Goal: Information Seeking & Learning: Learn about a topic

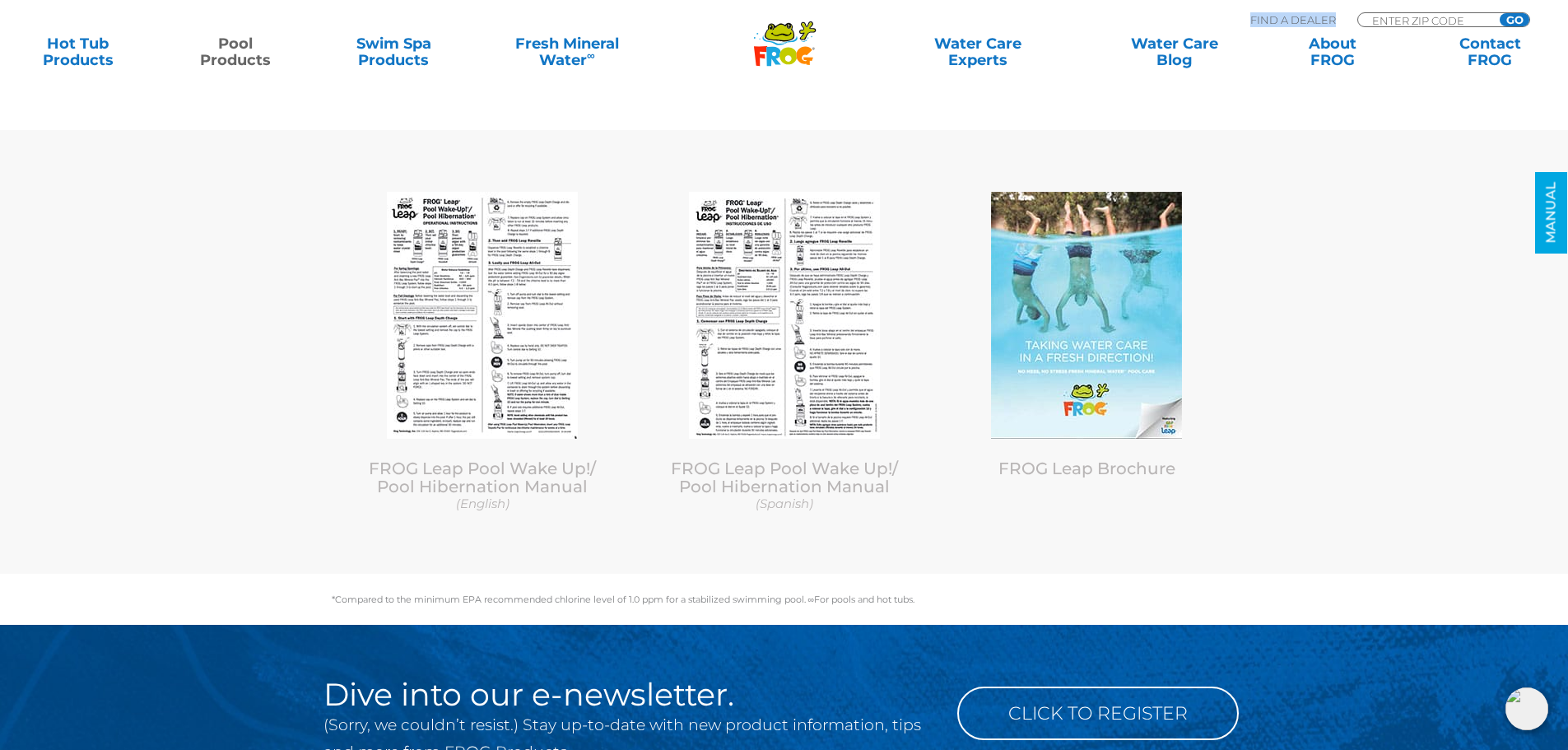
click at [1384, 14] on div "Find A Dealer ENTER ZIP CODE GO" at bounding box center [1391, 21] width 280 height 27
click at [1384, 13] on input "Zip Code Form" at bounding box center [1425, 20] width 111 height 14
type input "78750"
click at [1523, 20] on input "GO" at bounding box center [1514, 20] width 29 height 13
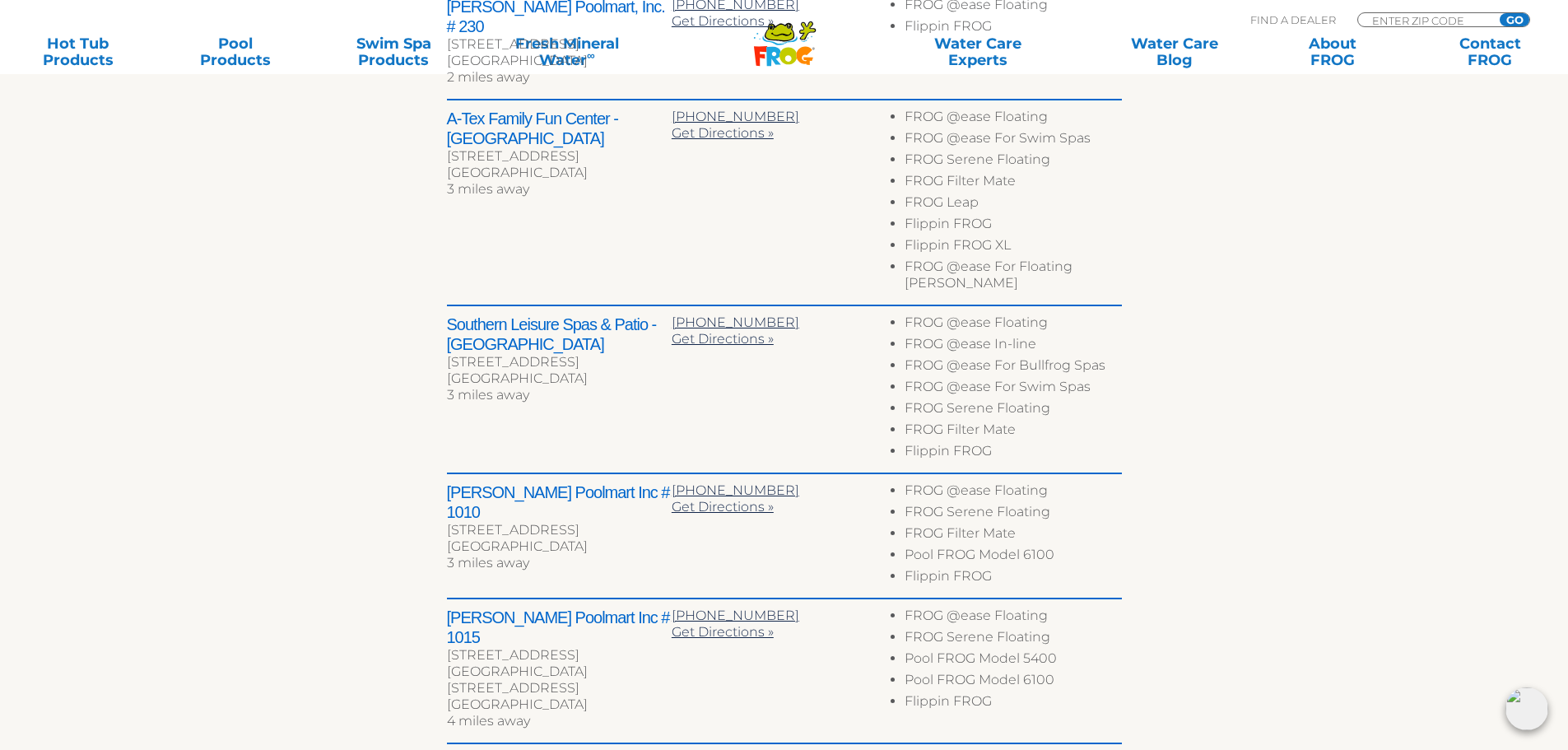
scroll to position [824, 0]
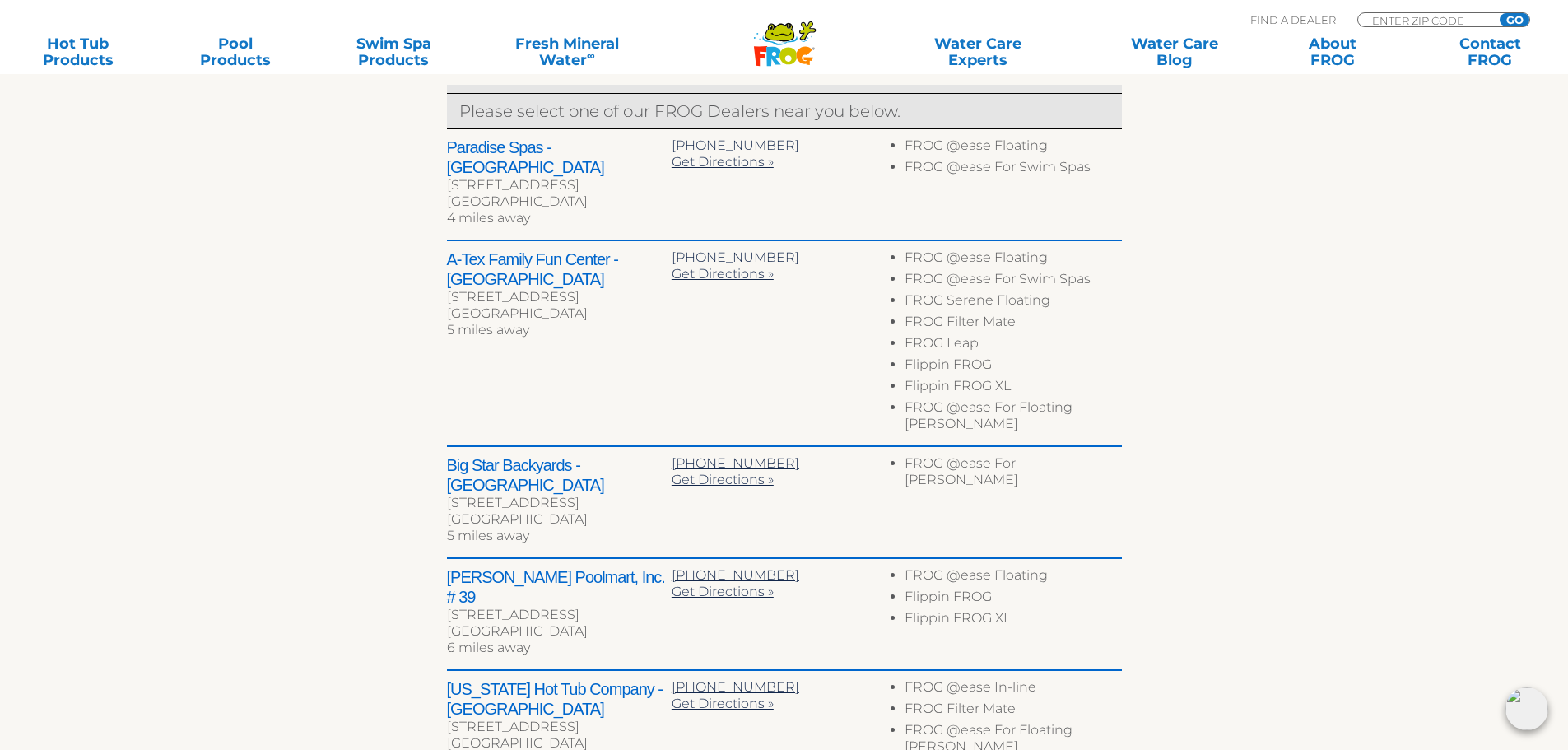
click at [611, 512] on div "Austin, TX 78757" at bounding box center [559, 520] width 225 height 17
click at [929, 461] on div "Big Star Backyards - Austin 8315 Burnet Rd Ste A Austin, TX 78757 5 miles away …" at bounding box center [784, 503] width 675 height 112
click at [928, 465] on div "Big Star Backyards - Austin 8315 Burnet Rd Ste A Austin, TX 78757 5 miles away …" at bounding box center [784, 503] width 675 height 112
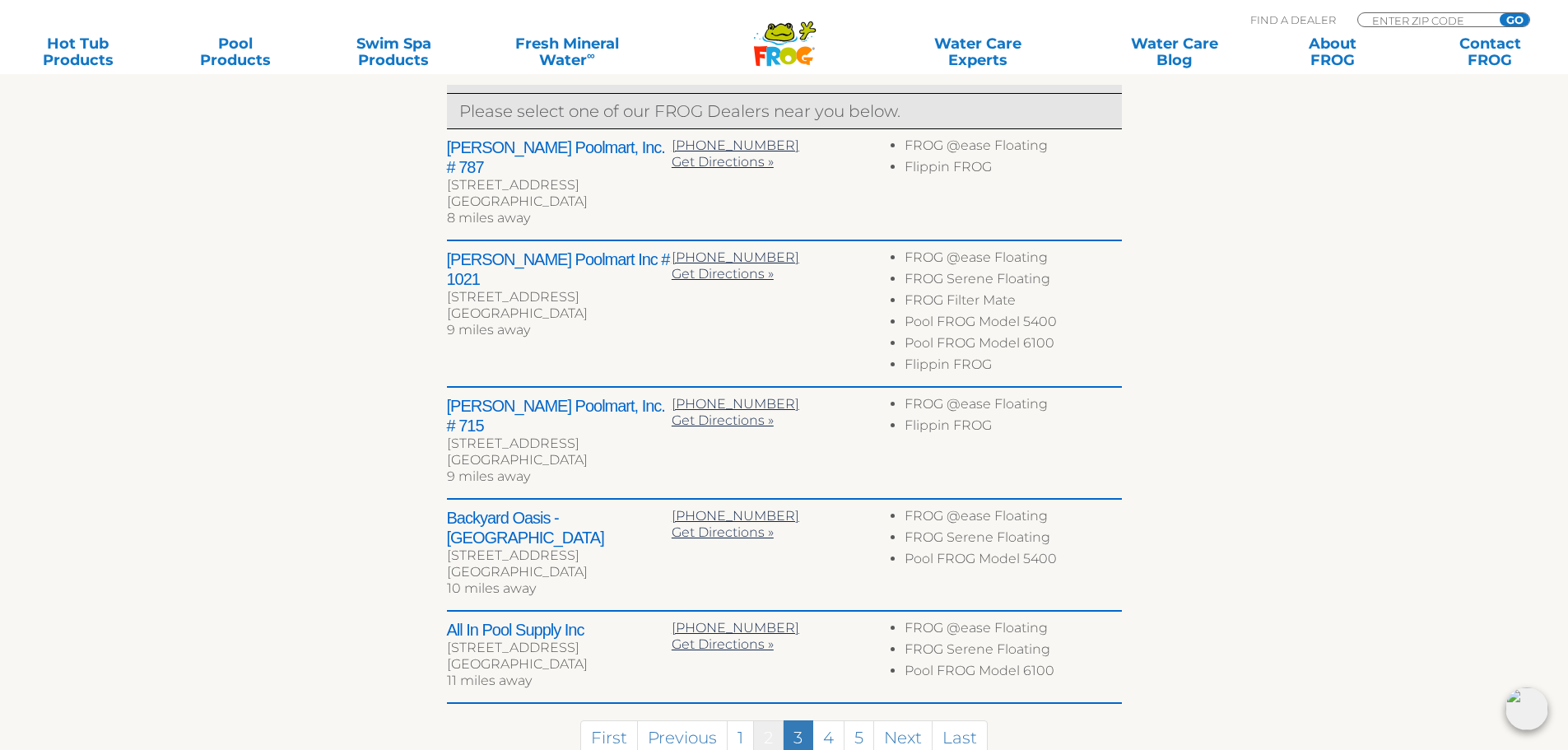
click at [770, 721] on link "2" at bounding box center [768, 738] width 30 height 35
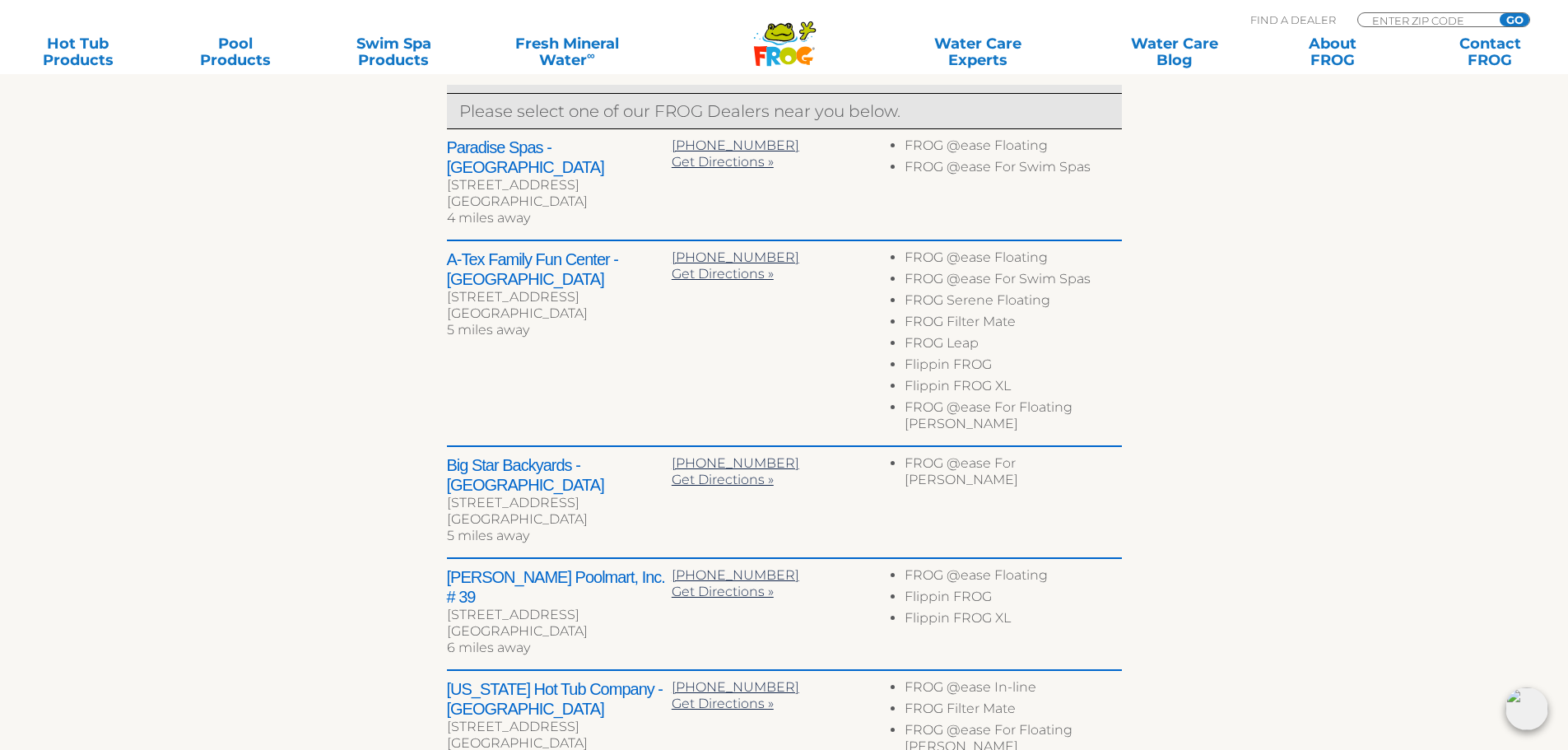
click at [888, 457] on div "Big Star Backyards - Austin 8315 Burnet Rd Ste A Austin, TX 78757 5 miles away …" at bounding box center [784, 503] width 675 height 112
click at [815, 456] on div "512-465-2722" at bounding box center [784, 464] width 225 height 17
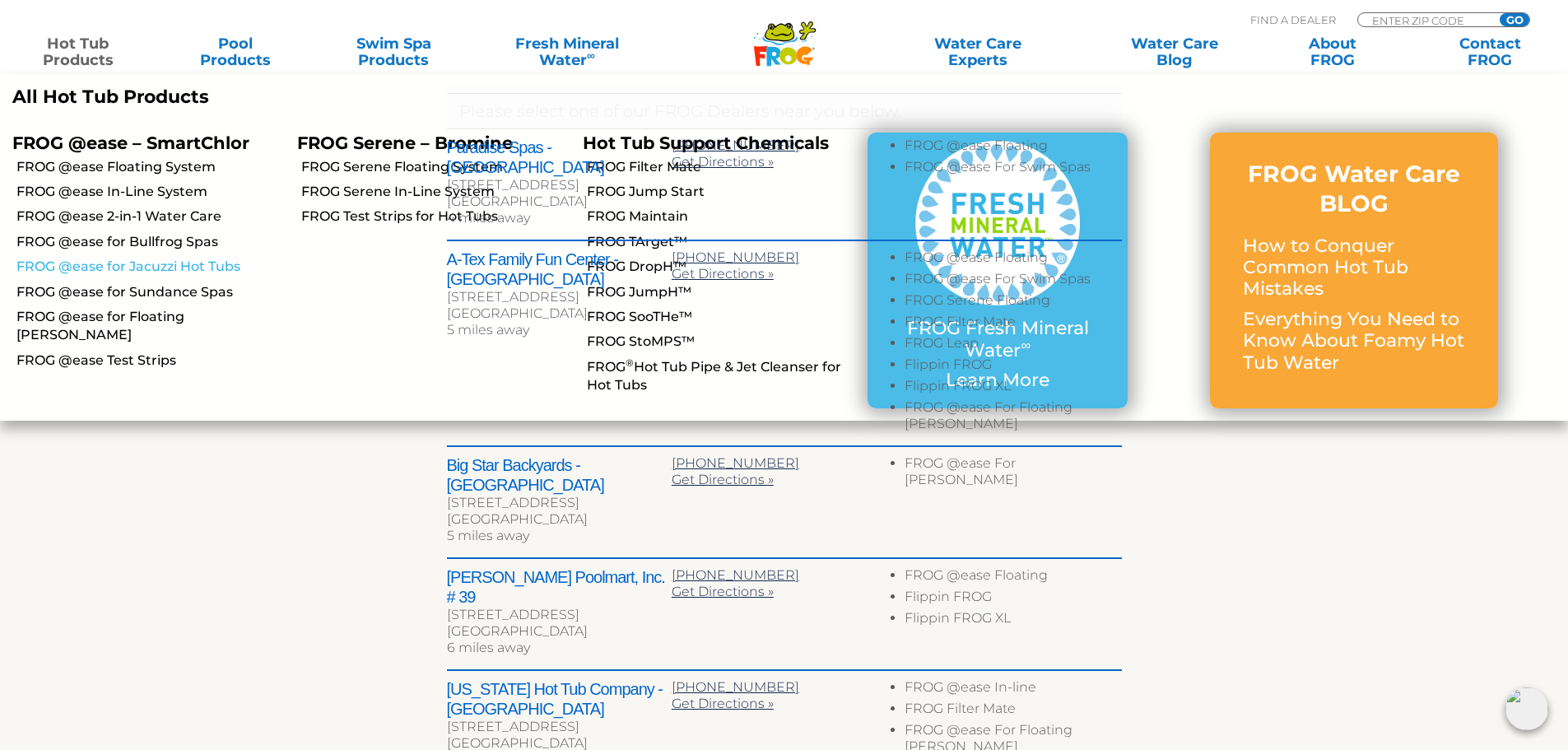
click at [115, 269] on link "FROG @ease for Jacuzzi Hot Tubs" at bounding box center [151, 267] width 269 height 18
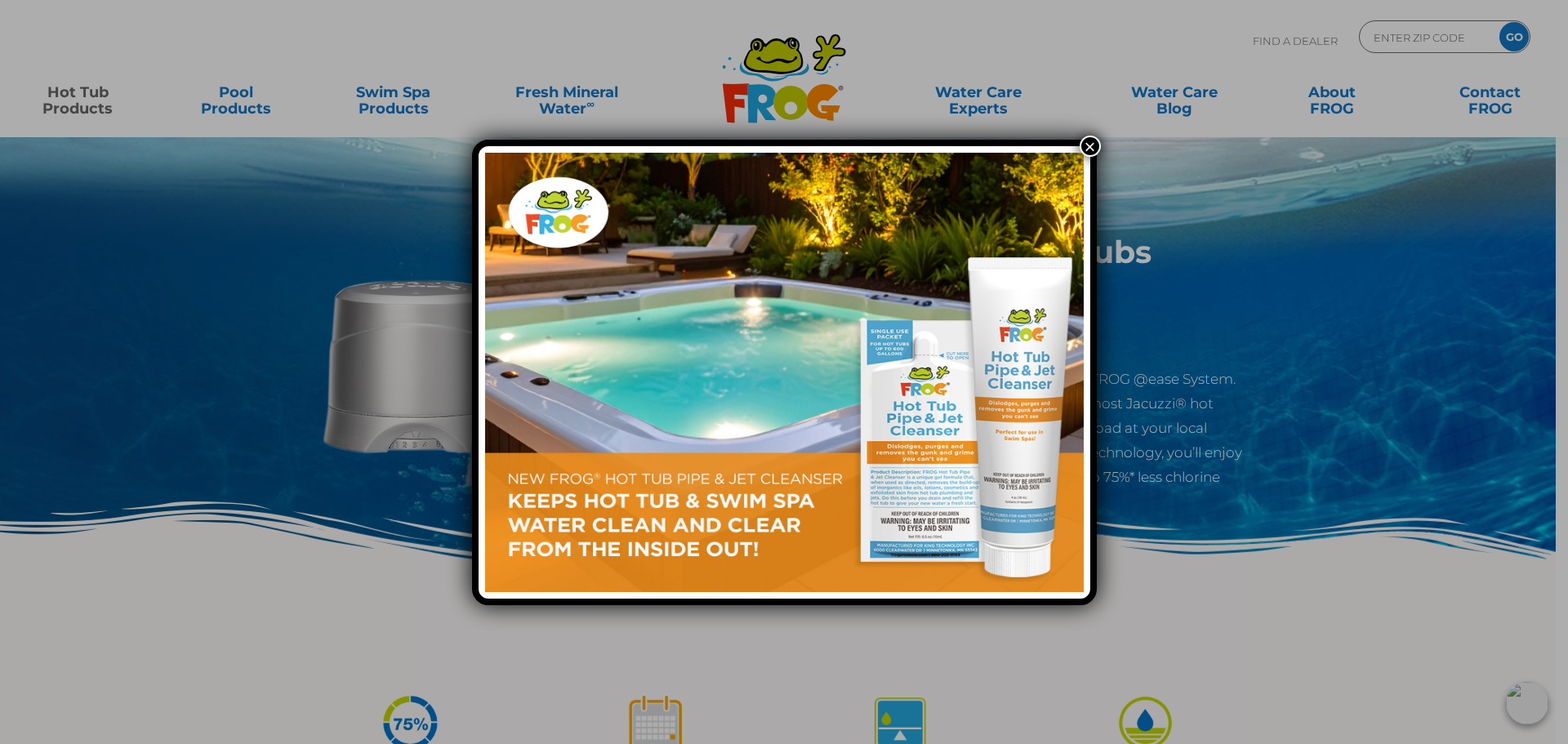
click at [1090, 142] on button "×" at bounding box center [1090, 146] width 21 height 21
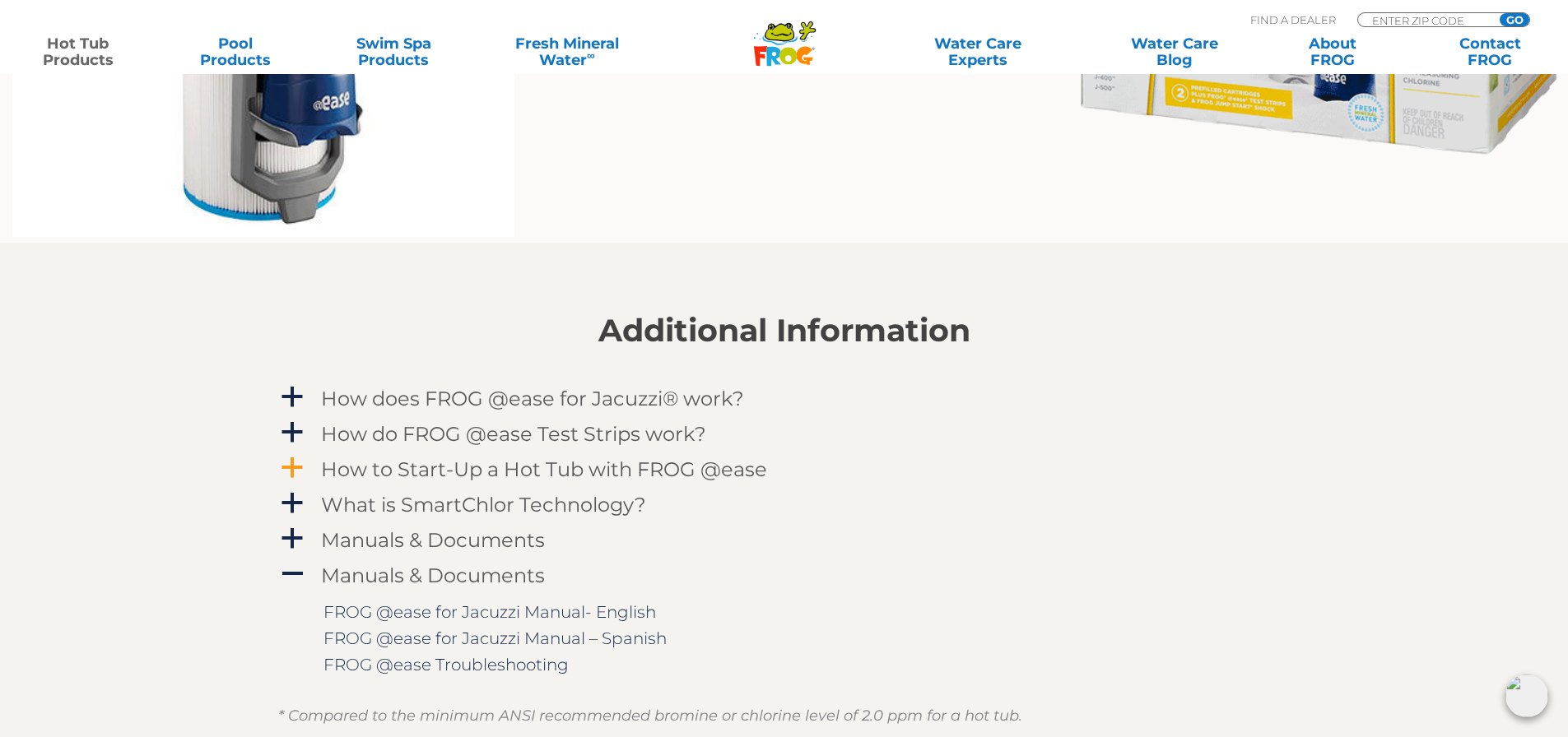
scroll to position [1481, 0]
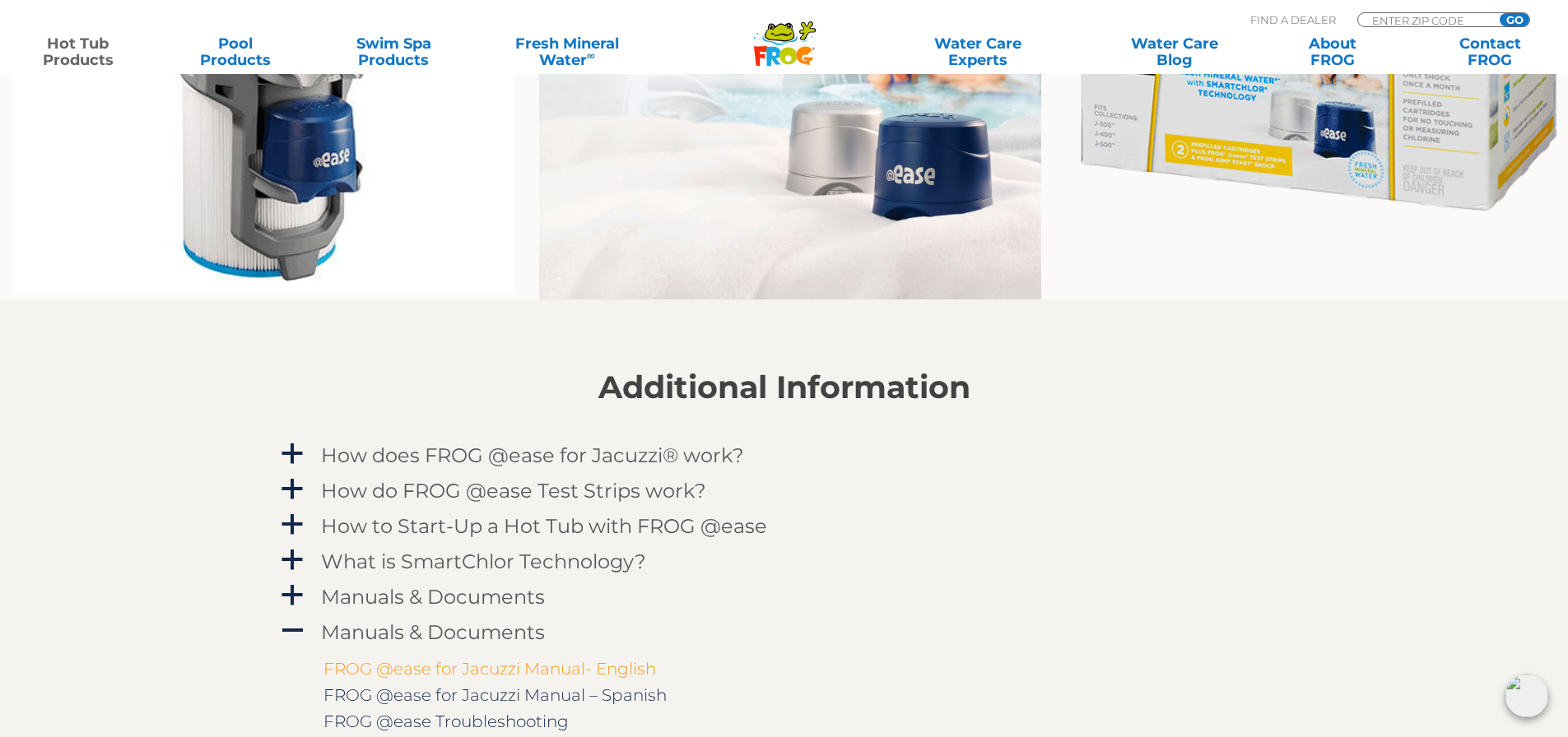
click at [456, 676] on link "FROG @ease for Jacuzzi Manual- English" at bounding box center [489, 669] width 332 height 19
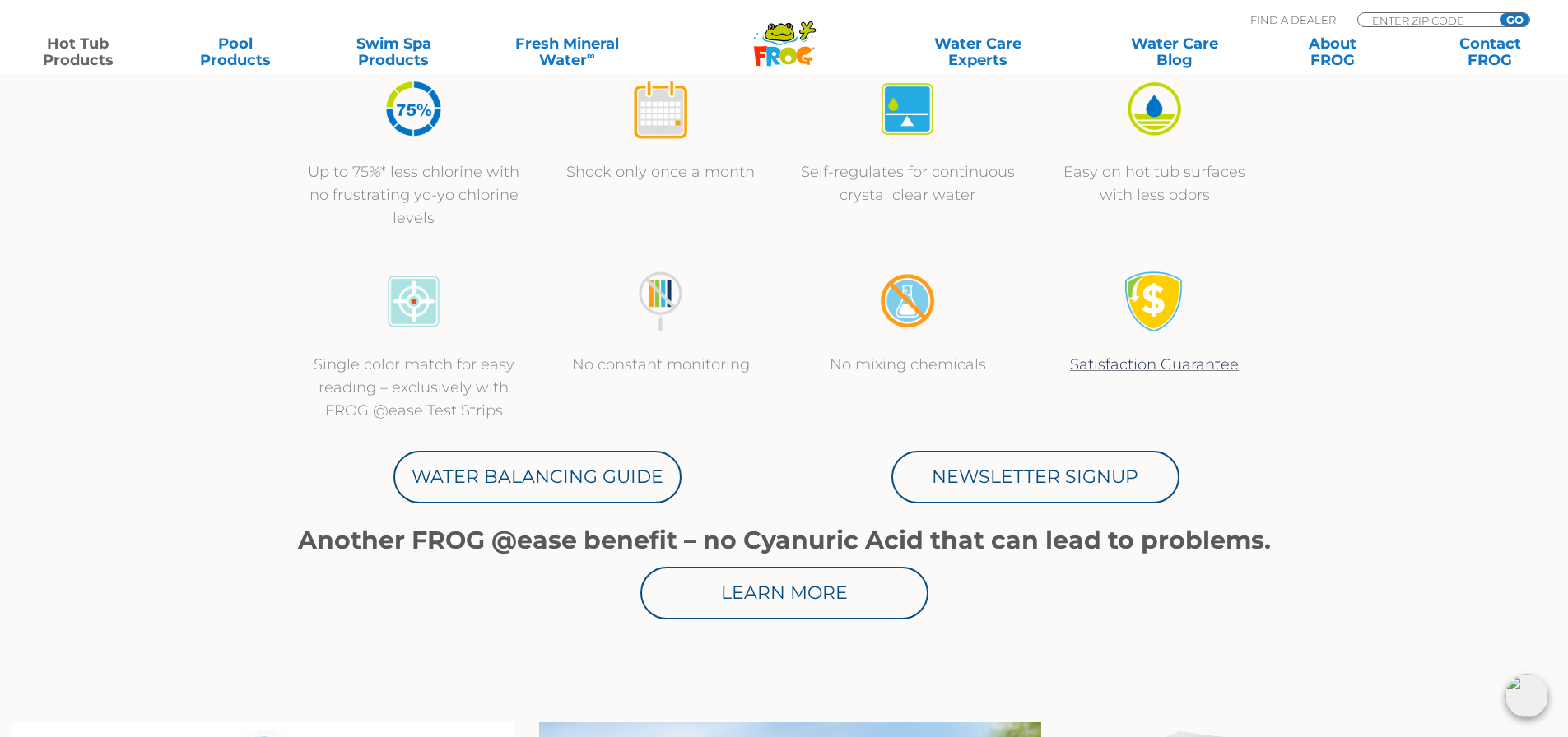
scroll to position [576, 0]
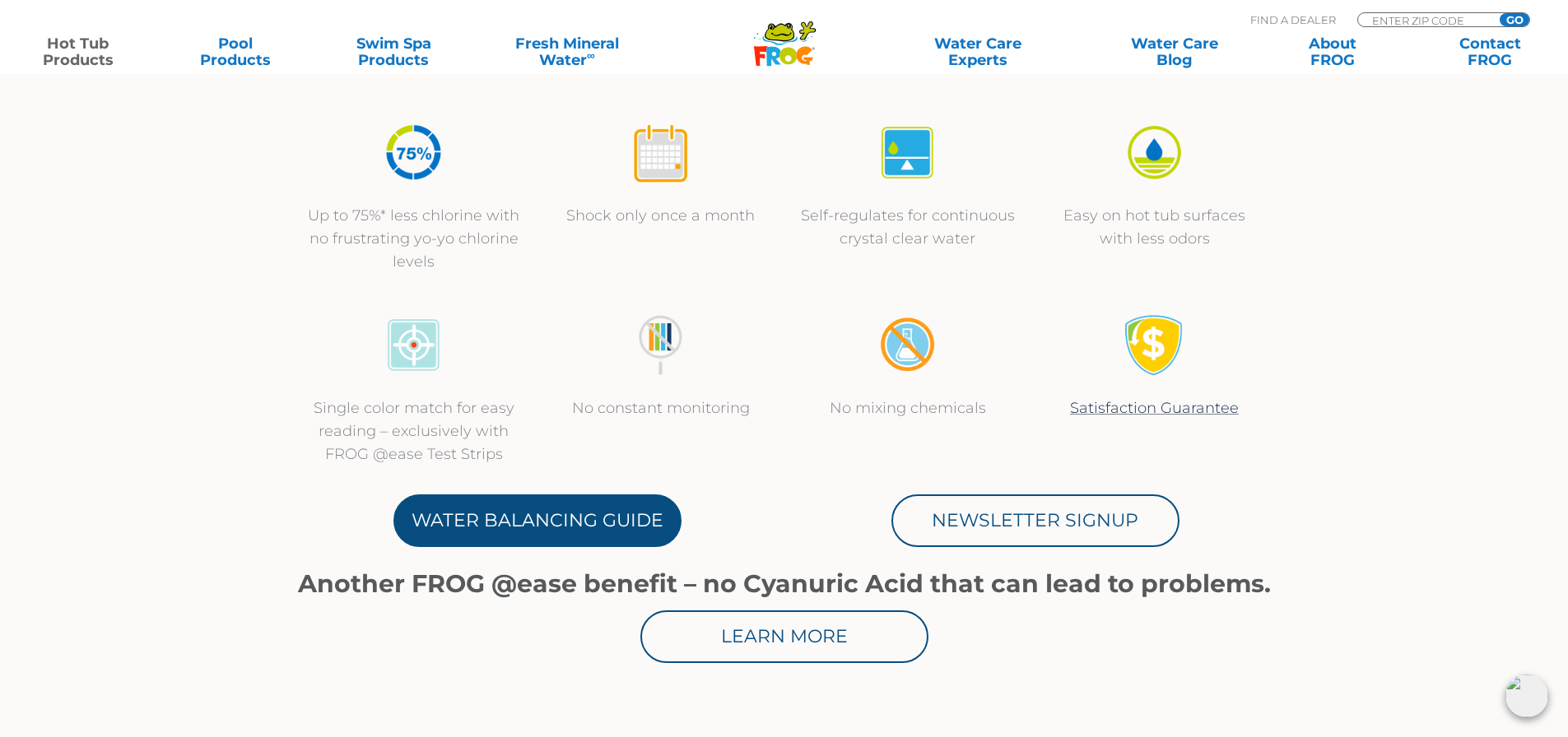
click at [558, 533] on link "Water Balancing Guide" at bounding box center [537, 520] width 288 height 52
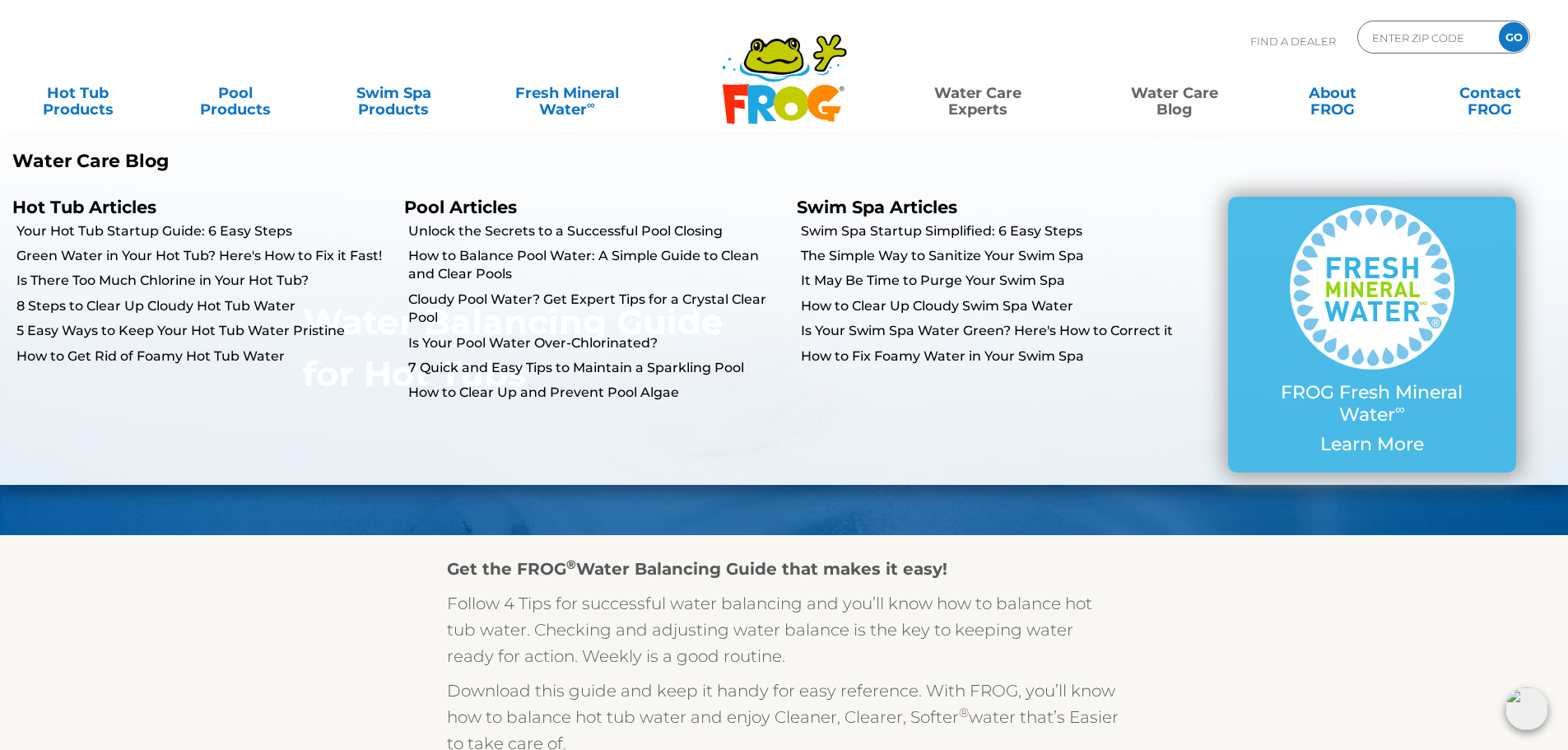
click at [1186, 97] on link "Water Care Blog" at bounding box center [1174, 92] width 122 height 33
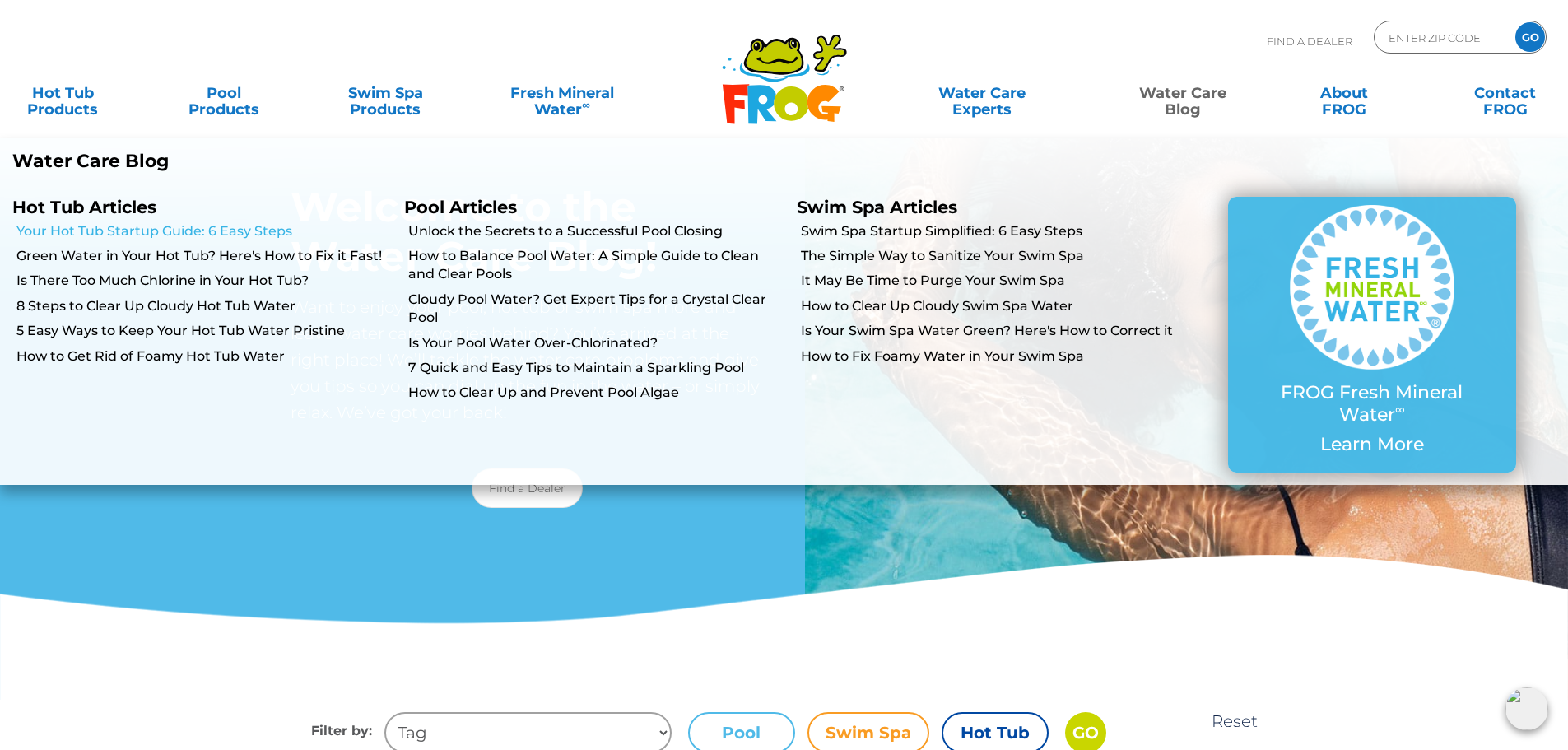
click at [242, 232] on link "Your Hot Tub Startup Guide: 6 Easy Steps" at bounding box center [205, 231] width 376 height 18
